Goal: Task Accomplishment & Management: Use online tool/utility

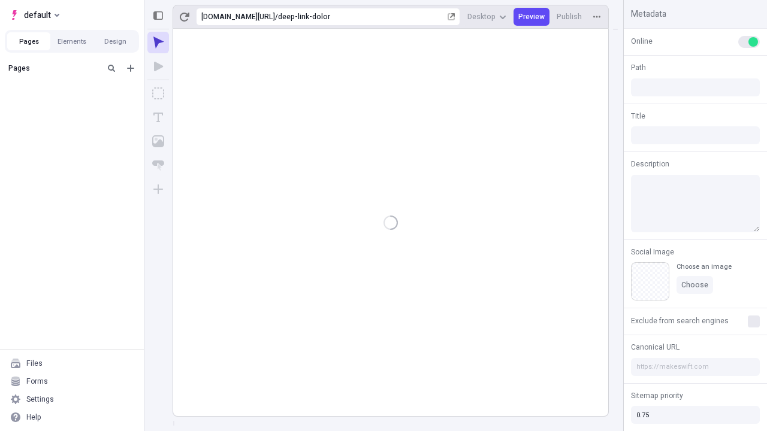
type input "/deep-link-dolor"
click at [34, 15] on span "default" at bounding box center [37, 15] width 27 height 14
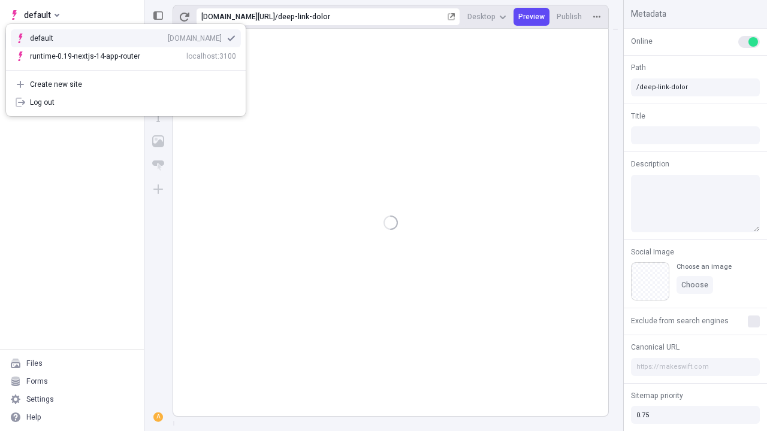
click at [168, 36] on div "qee9k4dy7d.staging.makeswift.site" at bounding box center [195, 39] width 54 height 10
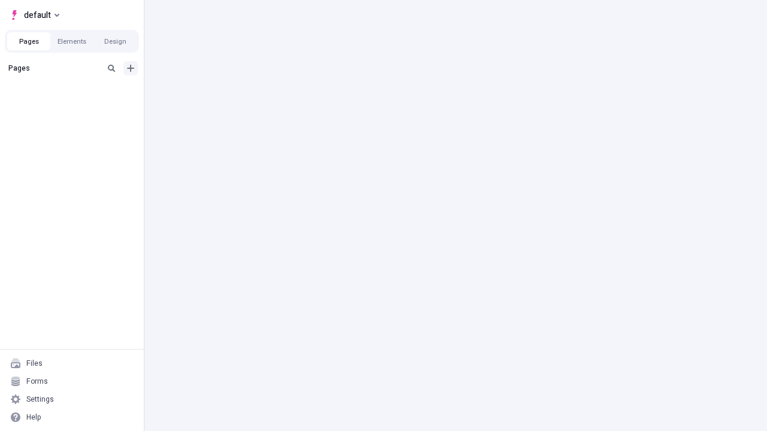
click at [131, 68] on icon "Add new" at bounding box center [130, 68] width 7 height 7
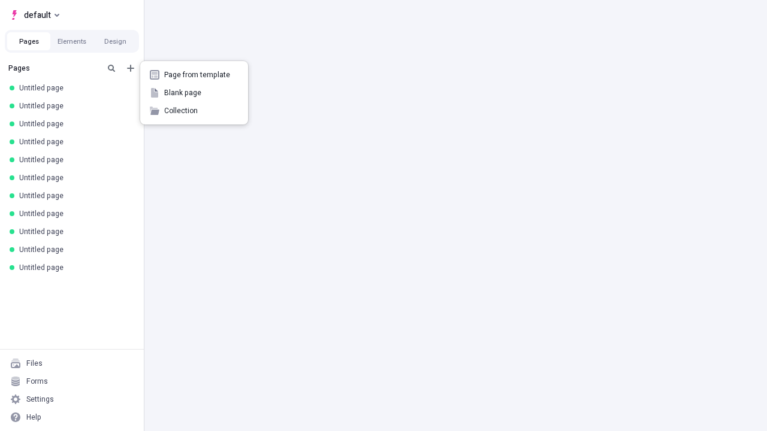
click at [194, 93] on span "Blank page" at bounding box center [201, 93] width 74 height 10
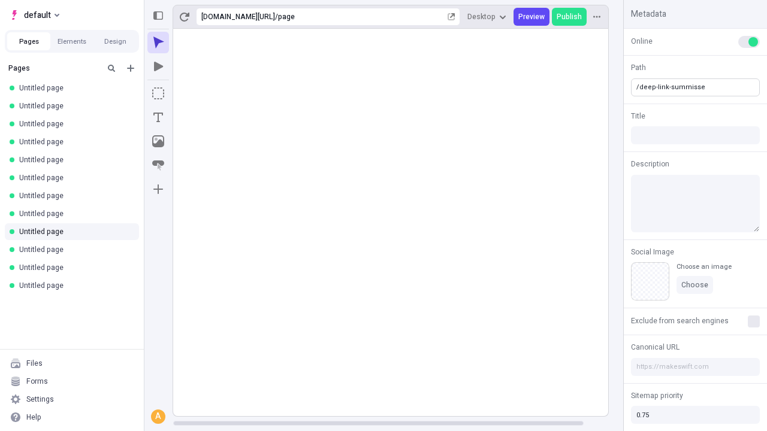
type input "/deep-link-summisse"
click at [131, 68] on icon "Add new" at bounding box center [130, 68] width 7 height 7
click at [194, 93] on span "Blank page" at bounding box center [201, 93] width 74 height 10
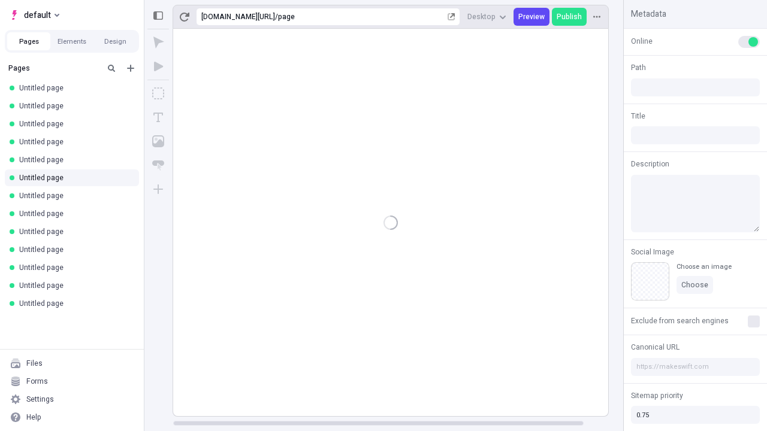
type input "/page"
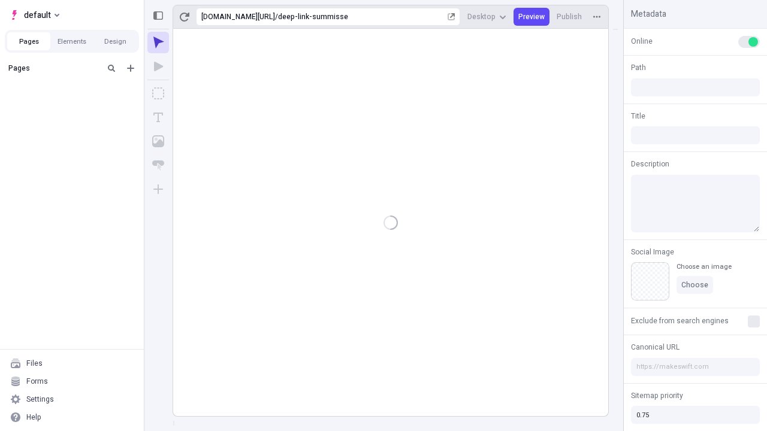
type input "/deep-link-summisse"
